Goal: Information Seeking & Learning: Learn about a topic

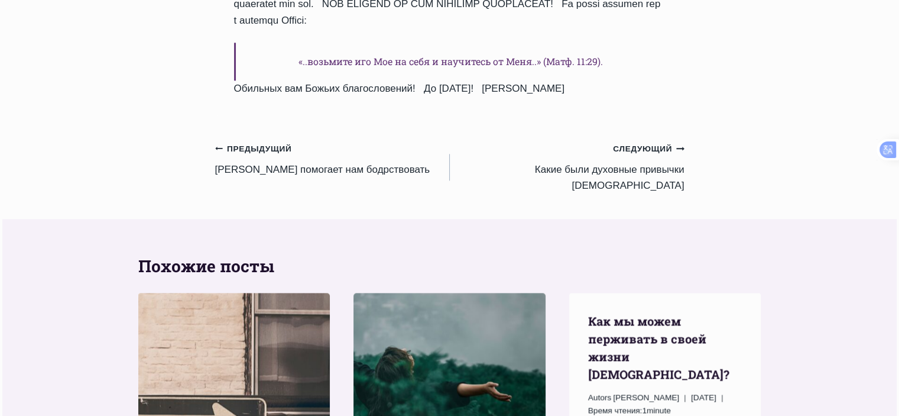
scroll to position [1471, 0]
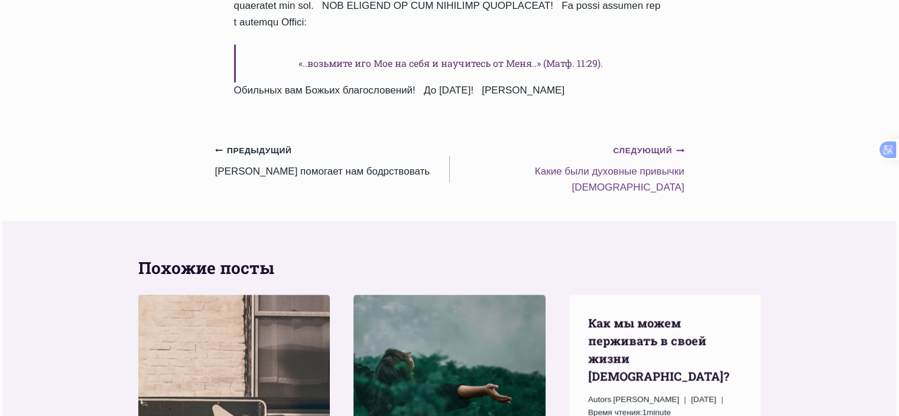
click at [663, 144] on small "Следующий Продолжить" at bounding box center [648, 150] width 71 height 13
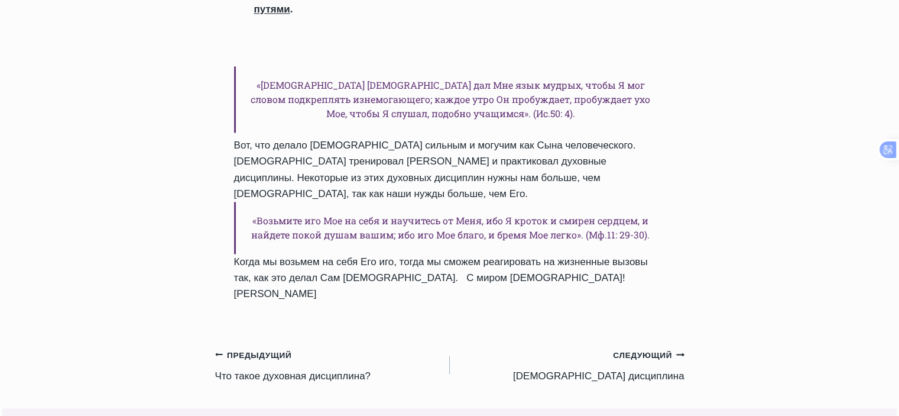
scroll to position [1943, 0]
click at [647, 347] on small "Следующий Продолжить" at bounding box center [648, 353] width 71 height 13
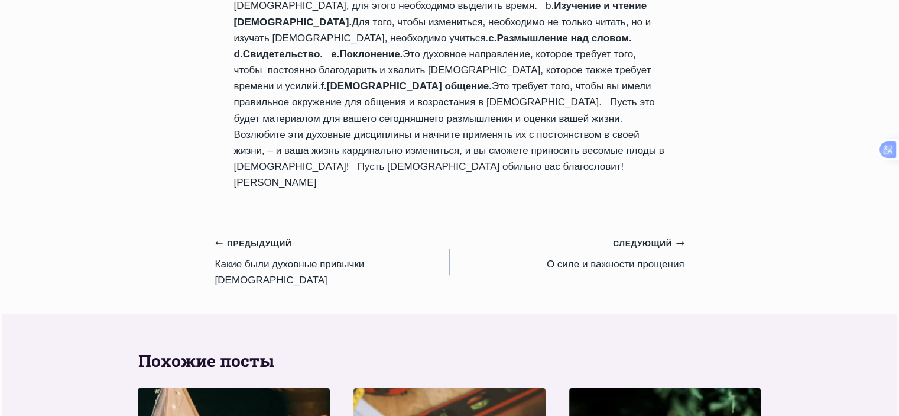
scroll to position [1236, 0]
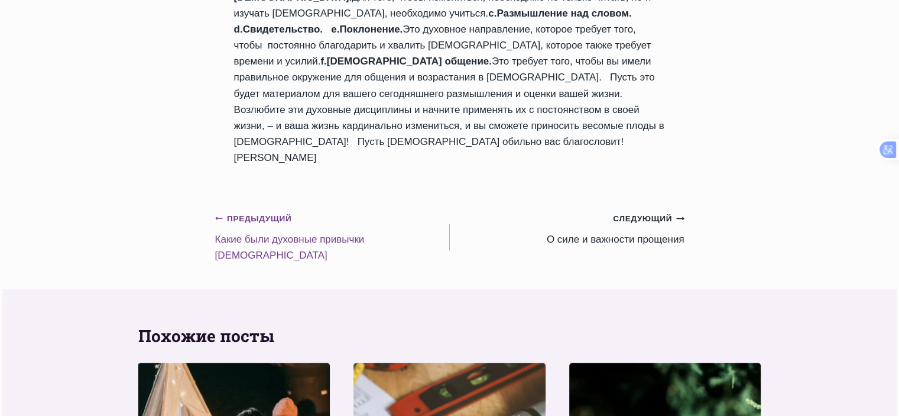
click at [237, 212] on small "Предыдущий Предыдущий" at bounding box center [253, 218] width 77 height 13
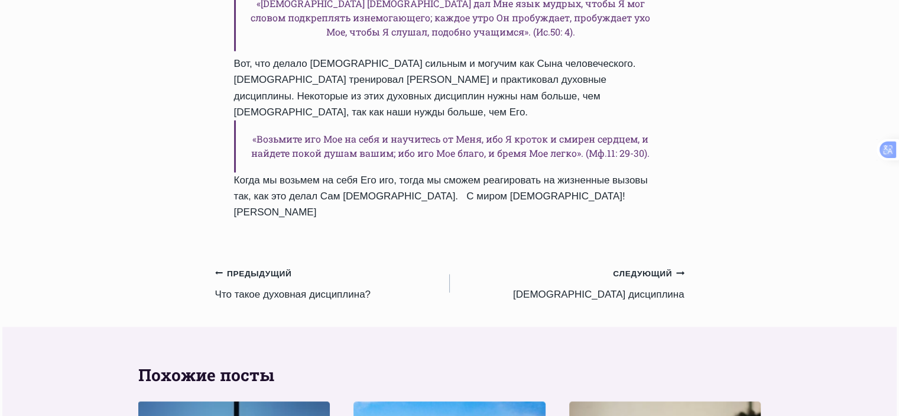
scroll to position [2018, 0]
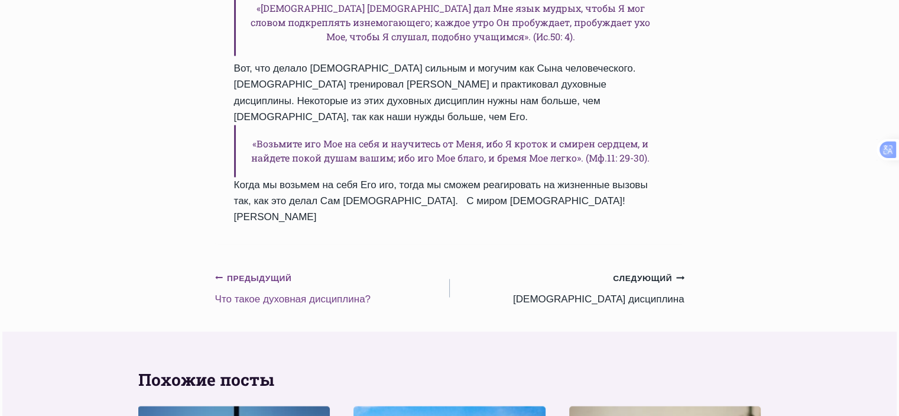
click at [251, 271] on small "Предыдущий Предыдущий" at bounding box center [253, 277] width 77 height 13
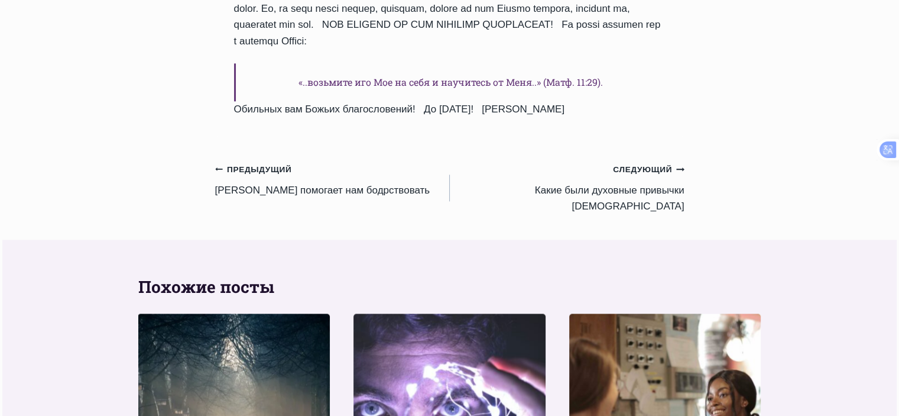
scroll to position [1448, 0]
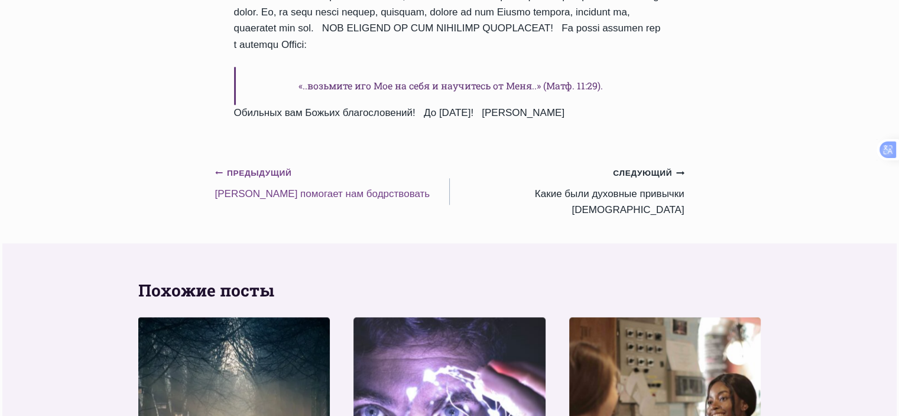
click at [268, 164] on link "Предыдущий Предыдущий Дисциплина помогает нам бодрствовать" at bounding box center [332, 182] width 235 height 37
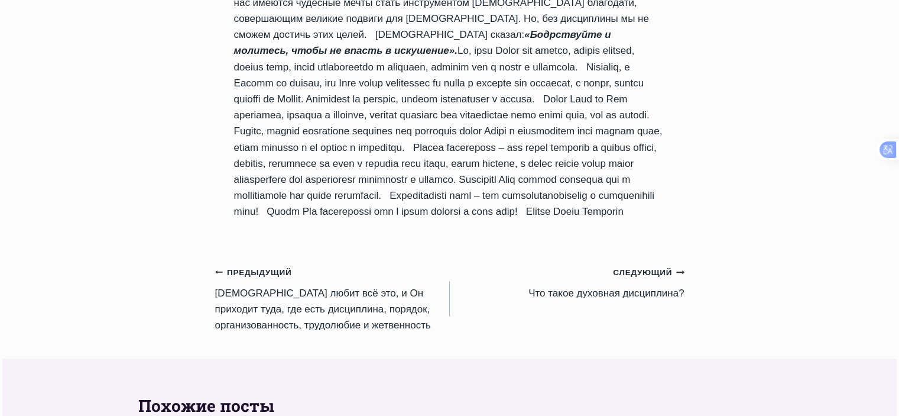
scroll to position [1128, 0]
